Goal: Task Accomplishment & Management: Complete application form

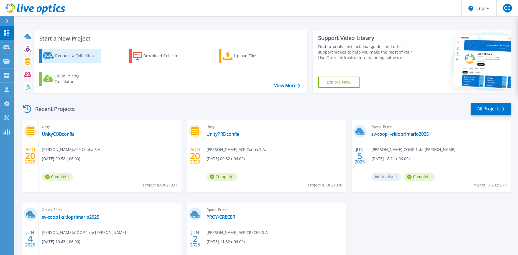
click at [61, 58] on div "Request a Collection" at bounding box center [77, 55] width 44 height 11
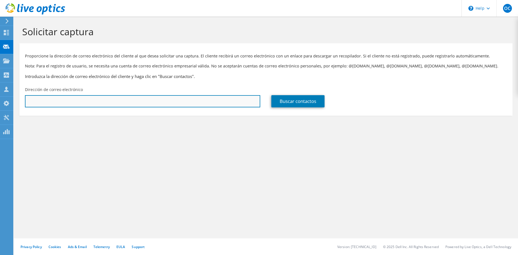
click at [171, 105] on input "text" at bounding box center [142, 101] width 235 height 12
paste input "[EMAIL_ADDRESS][DOMAIN_NAME]"
type input "[EMAIL_ADDRESS][DOMAIN_NAME]"
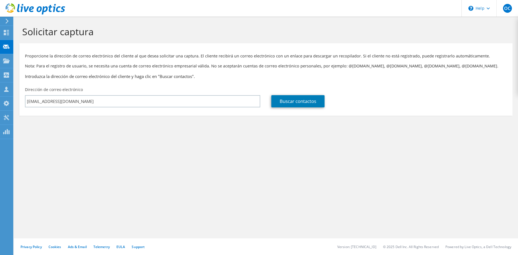
drag, startPoint x: 291, startPoint y: 111, endPoint x: 282, endPoint y: 108, distance: 9.2
click at [291, 110] on section "Proporcione la dirección de correo electrónico del cliente al que desea solicit…" at bounding box center [265, 79] width 493 height 72
click at [281, 103] on link "Buscar contactos" at bounding box center [298, 101] width 53 height 12
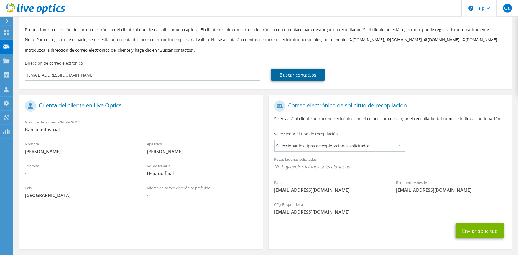
scroll to position [49, 0]
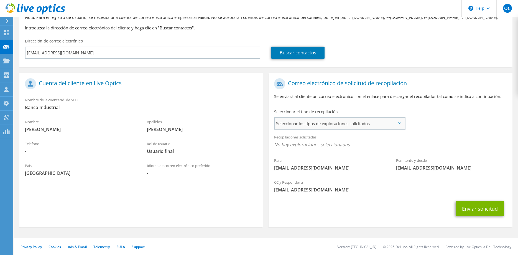
click at [311, 118] on span "Seleccionar los tipos de exploraciones solicitados" at bounding box center [340, 123] width 130 height 11
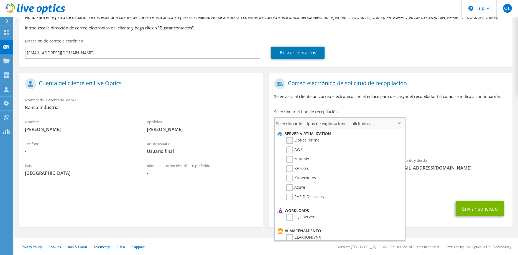
click at [291, 137] on label "Optical Prime" at bounding box center [303, 140] width 33 height 7
click at [0, 0] on input "Optical Prime" at bounding box center [0, 0] width 0 height 0
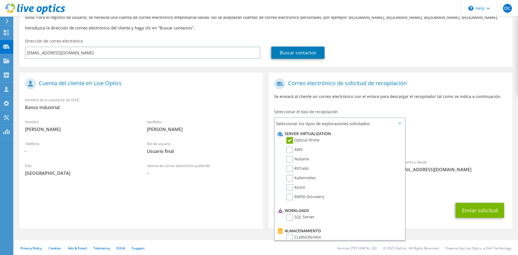
click at [472, 113] on div "Para [EMAIL_ADDRESS][DOMAIN_NAME] Remitente y desde [EMAIL_ADDRESS][DOMAIN_NAME]" at bounding box center [391, 126] width 244 height 103
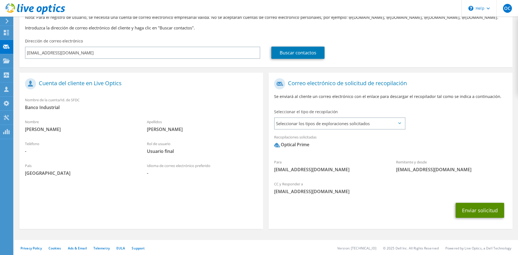
click at [474, 208] on button "Enviar solicitud" at bounding box center [480, 210] width 49 height 15
